Goal: Check status: Check status

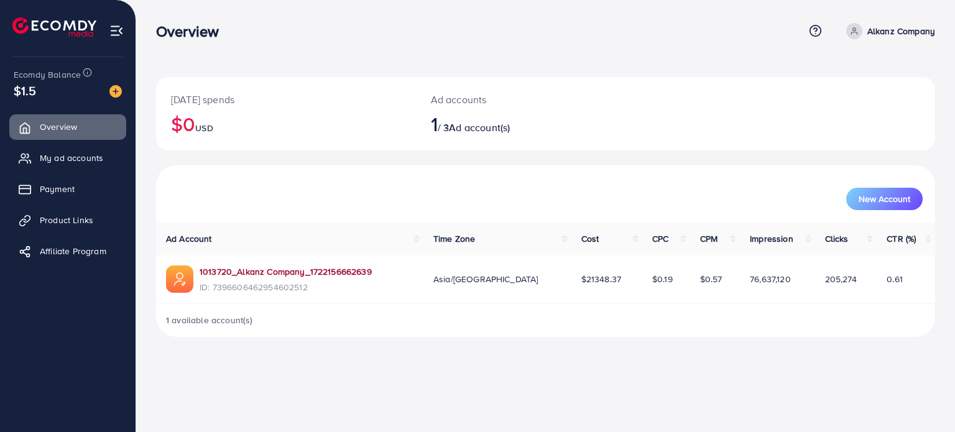
click at [278, 268] on link "1013720_Alkanz Company_1722156662639" at bounding box center [286, 271] width 172 height 12
click at [344, 47] on div "Overview Help Center Contact Support Term and policy About Us Alkanz Company Pr…" at bounding box center [545, 31] width 779 height 34
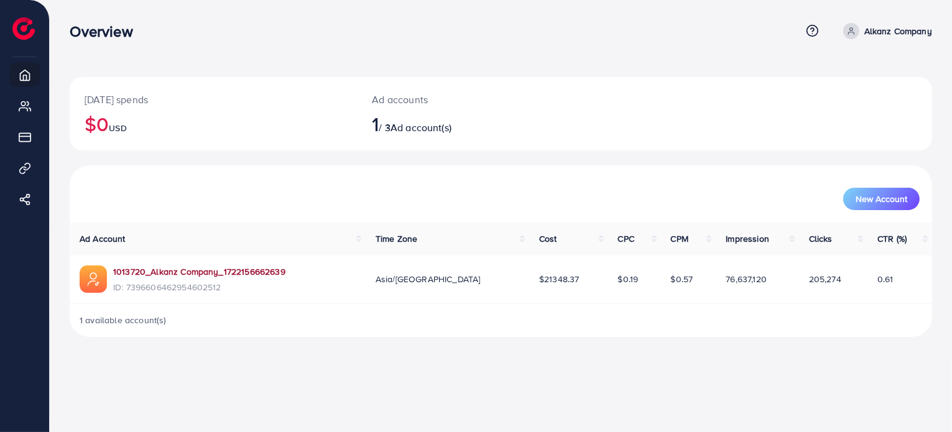
click at [218, 272] on link "1013720_Alkanz Company_1722156662639" at bounding box center [199, 271] width 172 height 12
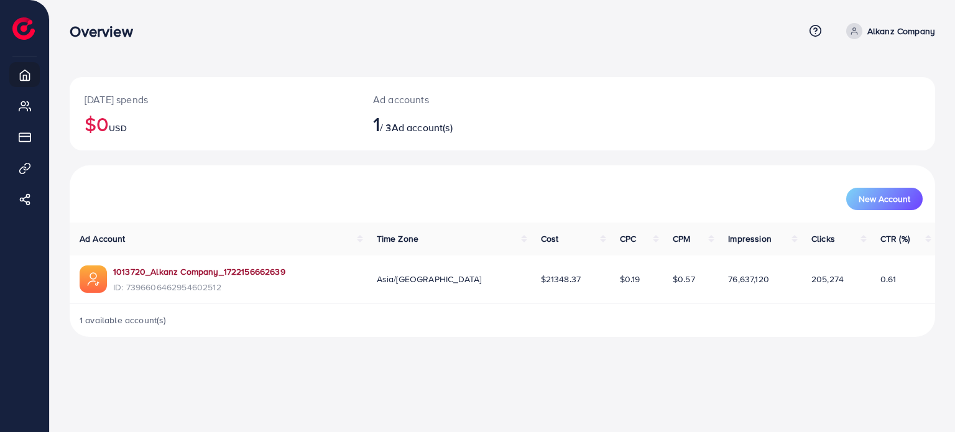
click at [276, 268] on link "1013720_Alkanz Company_1722156662639" at bounding box center [199, 271] width 172 height 12
click at [203, 270] on link "1013720_Alkanz Company_1722156662639" at bounding box center [199, 271] width 172 height 12
